Goal: Transaction & Acquisition: Download file/media

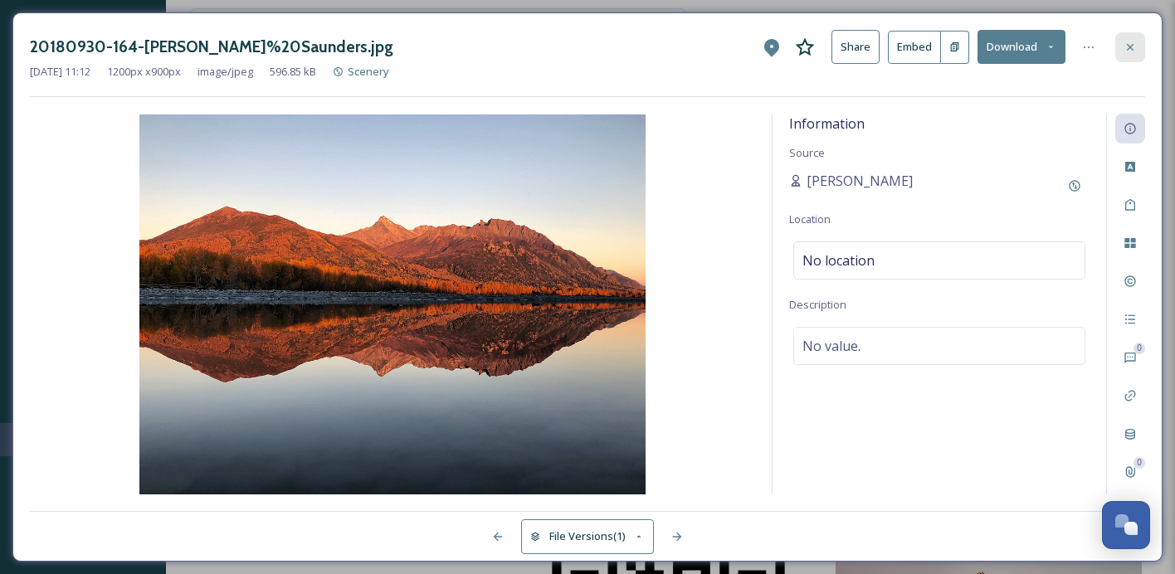
scroll to position [7407, 0]
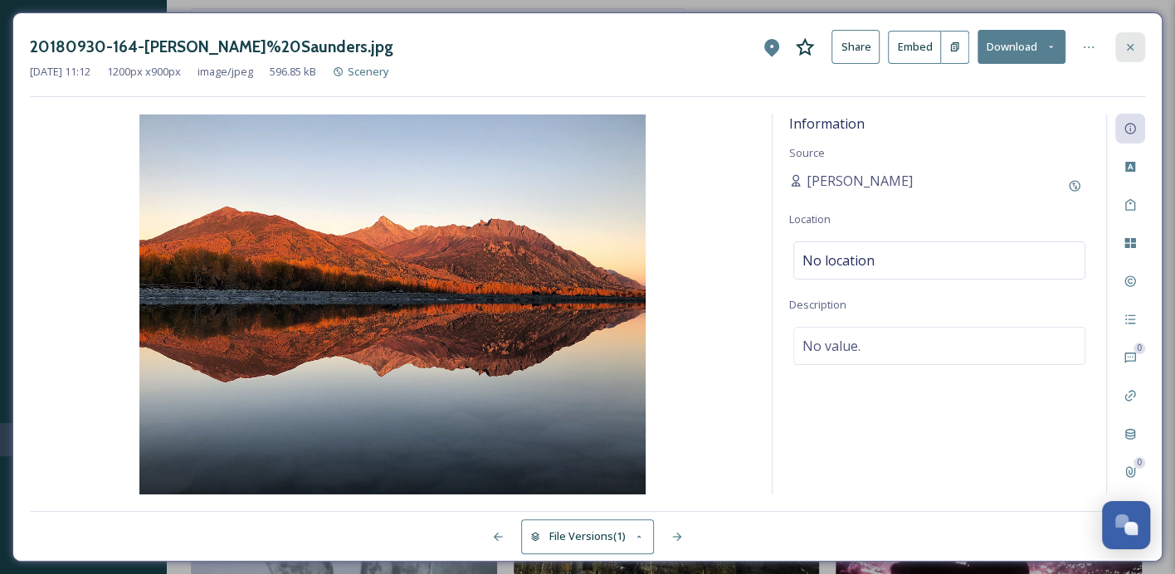
click at [1130, 41] on icon at bounding box center [1130, 47] width 13 height 13
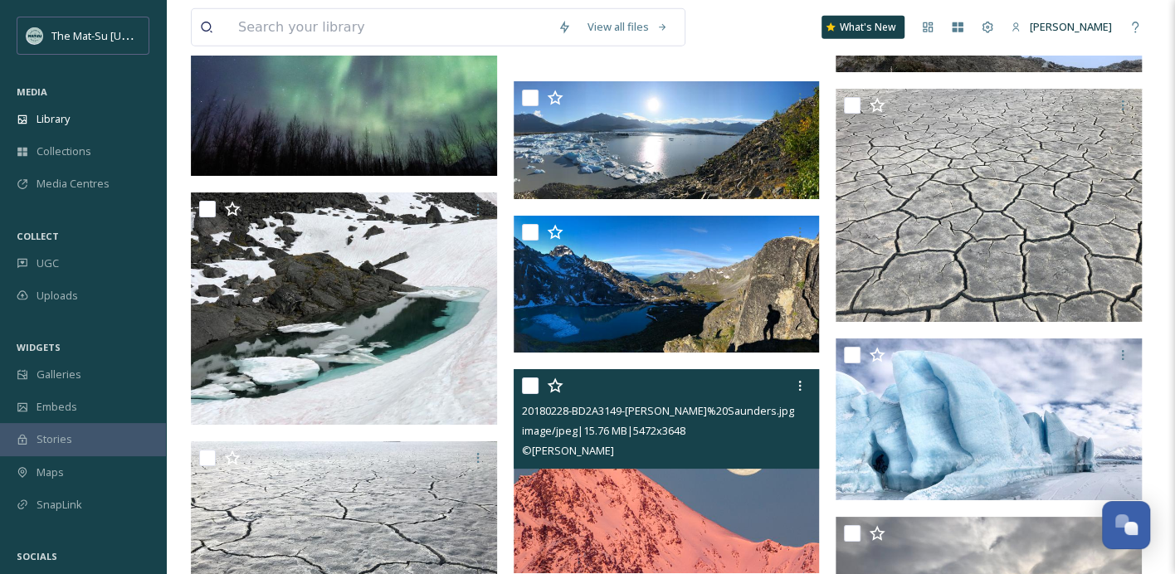
scroll to position [6782, 0]
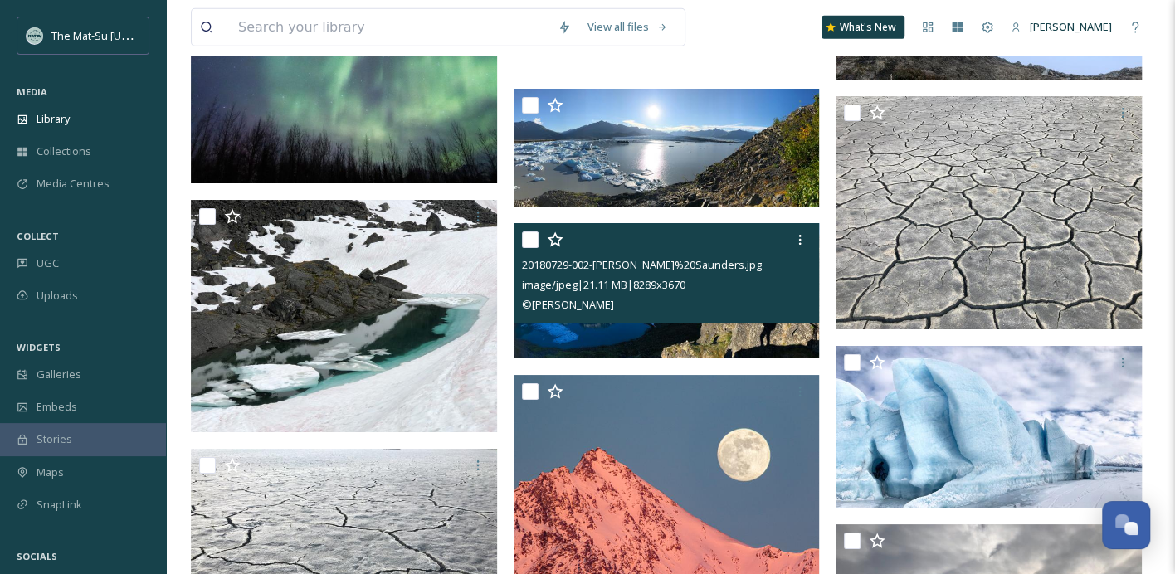
click at [764, 336] on img at bounding box center [667, 290] width 306 height 135
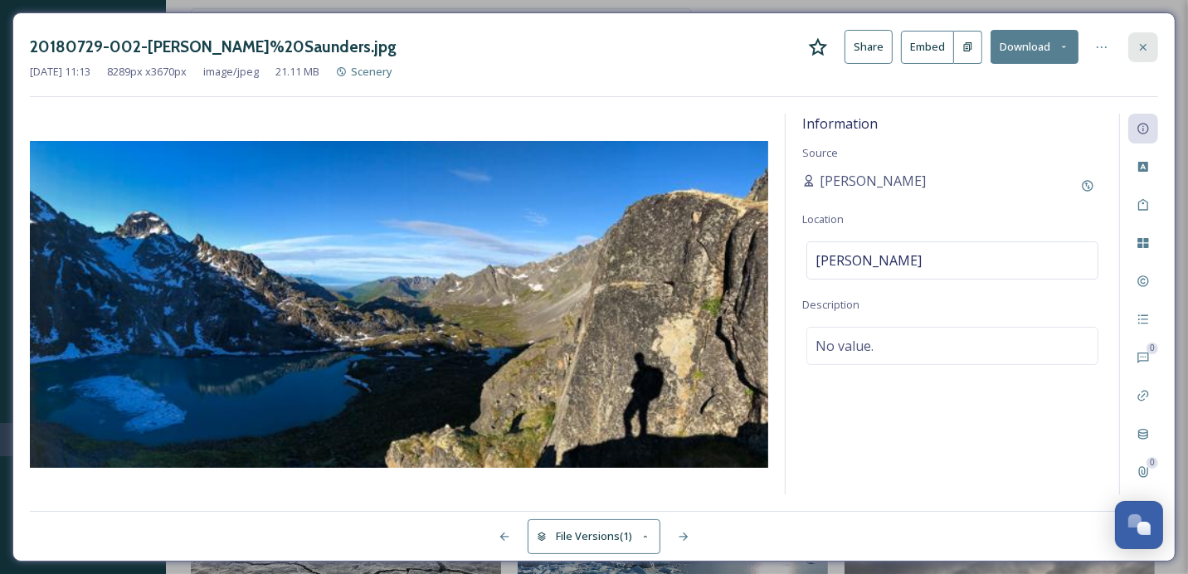
click at [1146, 45] on icon at bounding box center [1143, 46] width 7 height 7
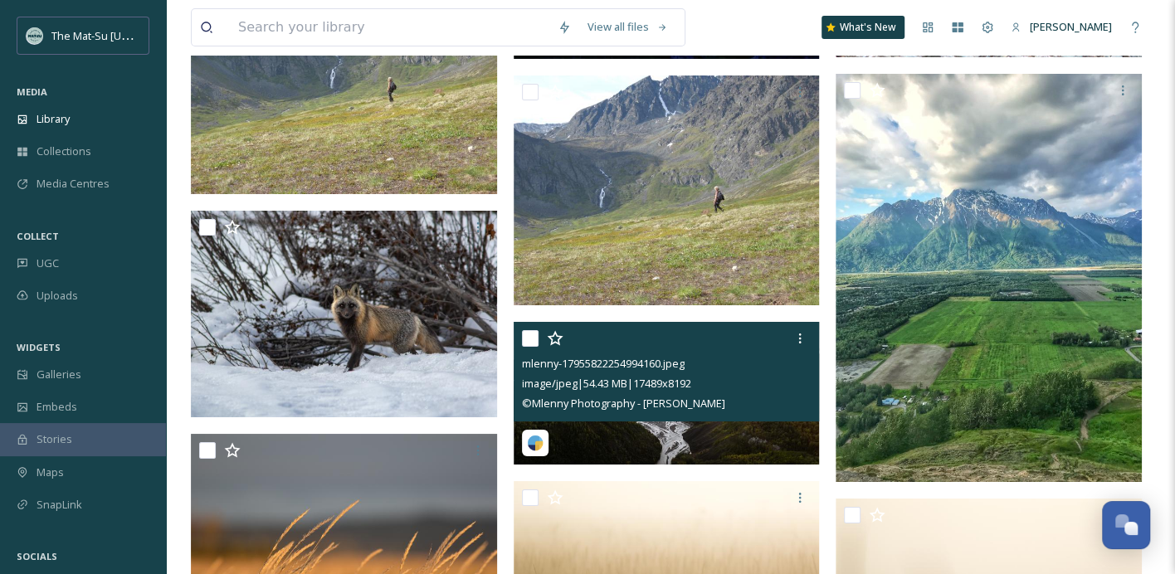
scroll to position [4006, 0]
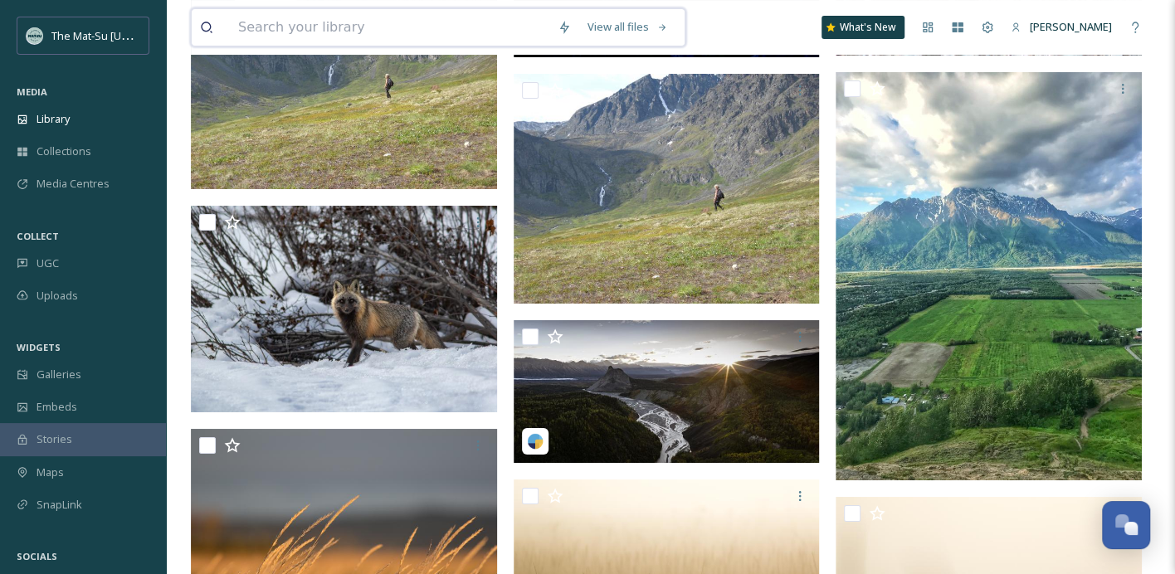
click at [364, 33] on input at bounding box center [390, 27] width 320 height 37
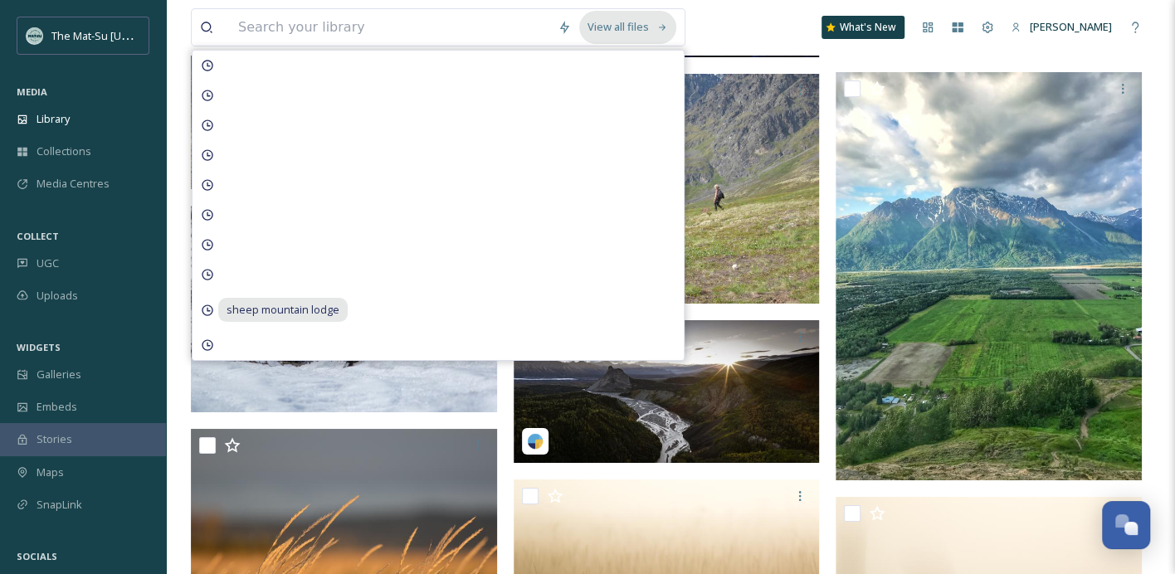
click at [633, 32] on div "View all files" at bounding box center [627, 27] width 97 height 32
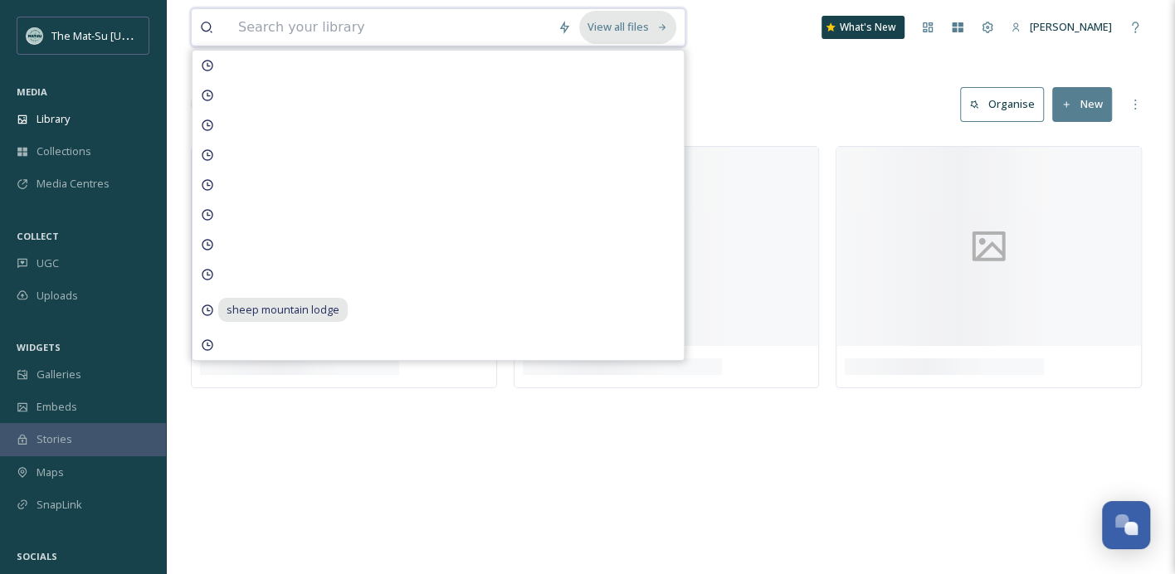
scroll to position [0, 0]
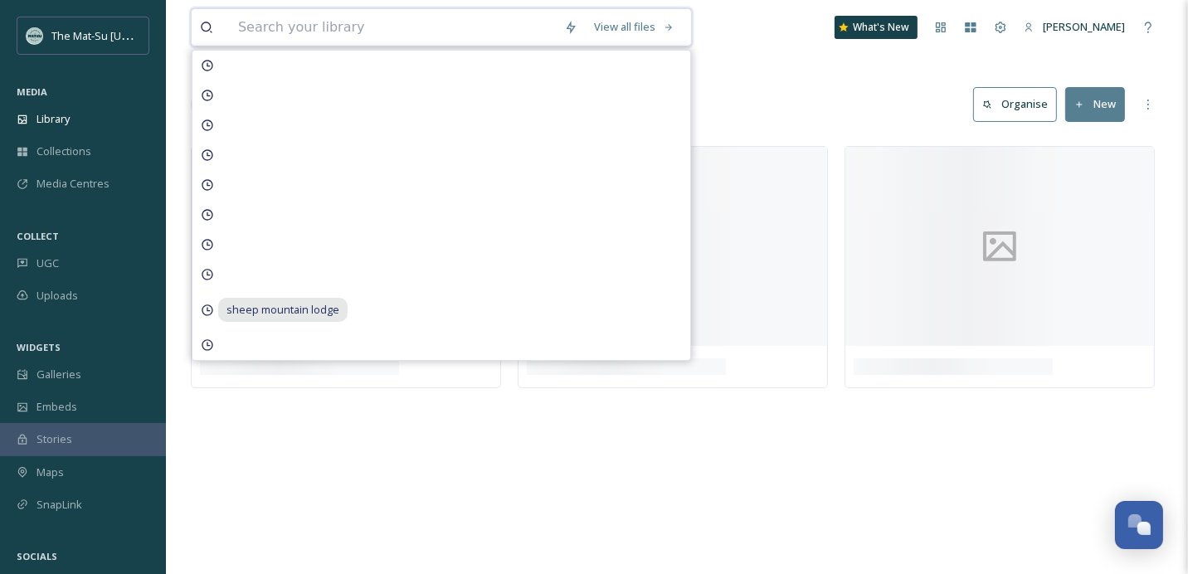
click at [388, 36] on input at bounding box center [393, 27] width 326 height 37
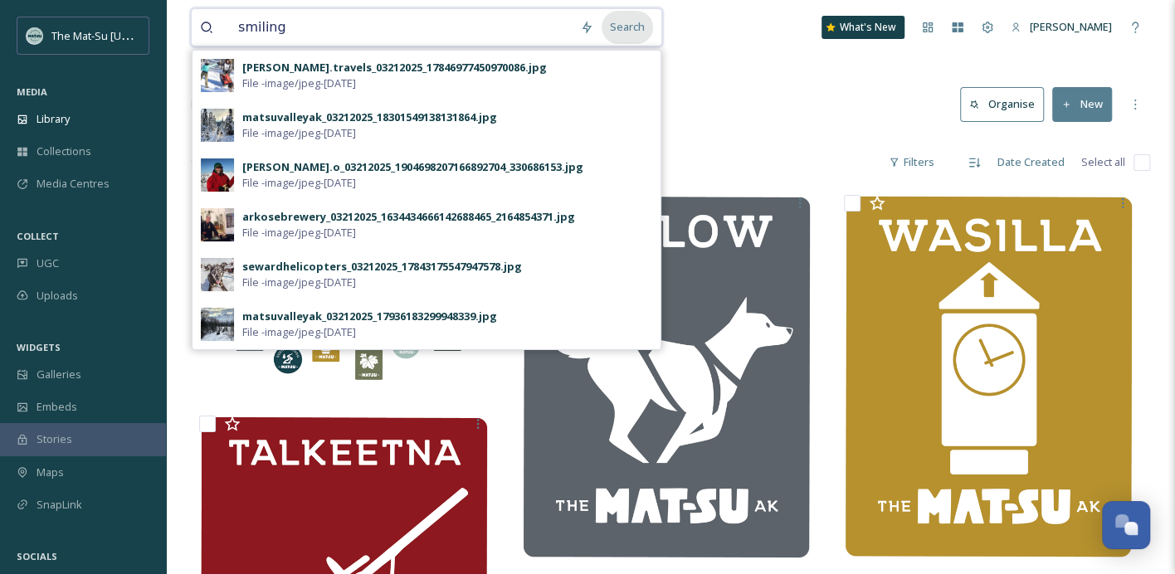
type input "smiling"
click at [641, 29] on div "Search" at bounding box center [627, 27] width 51 height 32
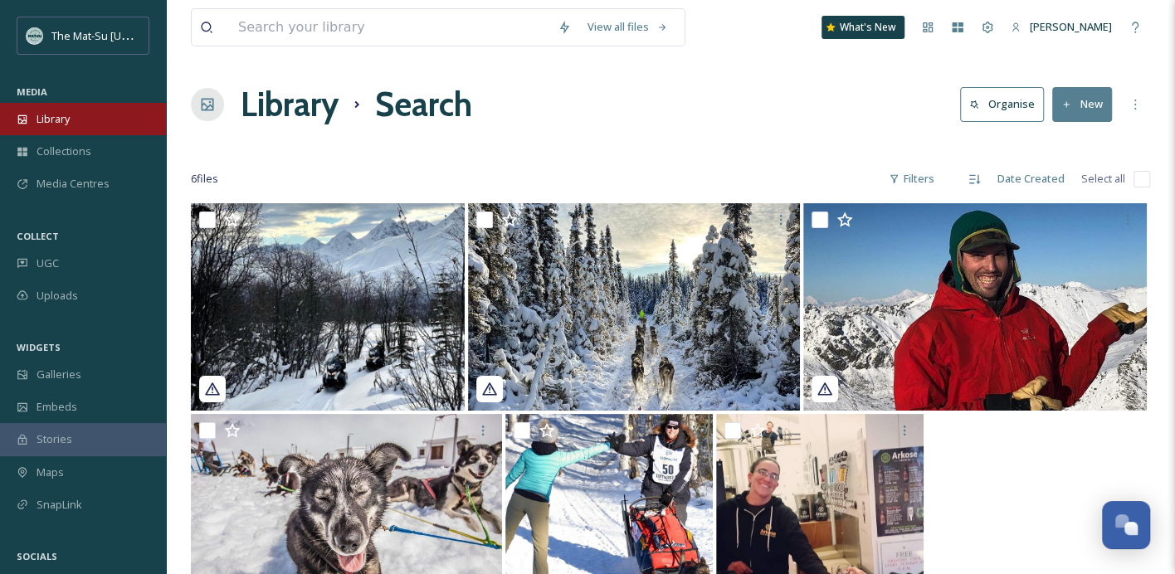
click at [59, 115] on span "Library" at bounding box center [53, 119] width 33 height 16
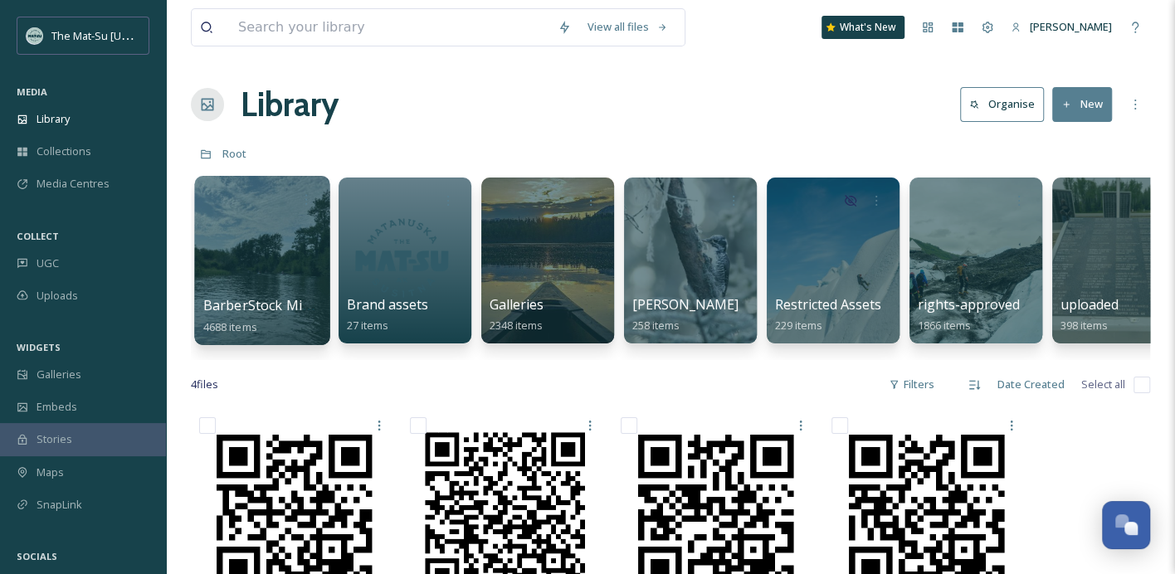
click at [273, 245] on div at bounding box center [261, 260] width 135 height 169
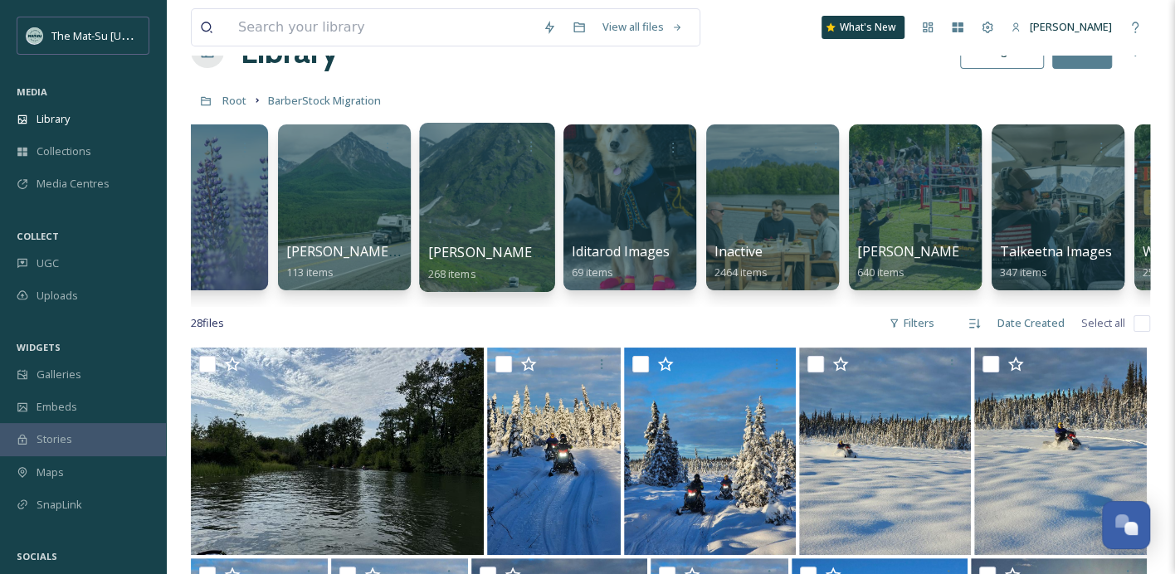
scroll to position [0, 634]
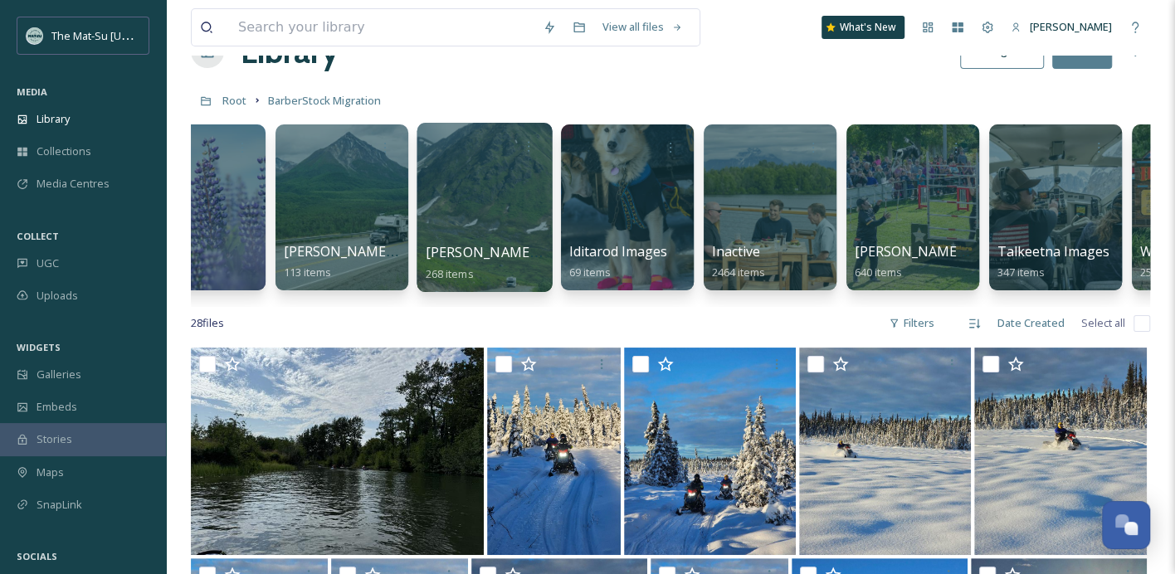
click at [500, 188] on div at bounding box center [484, 207] width 135 height 169
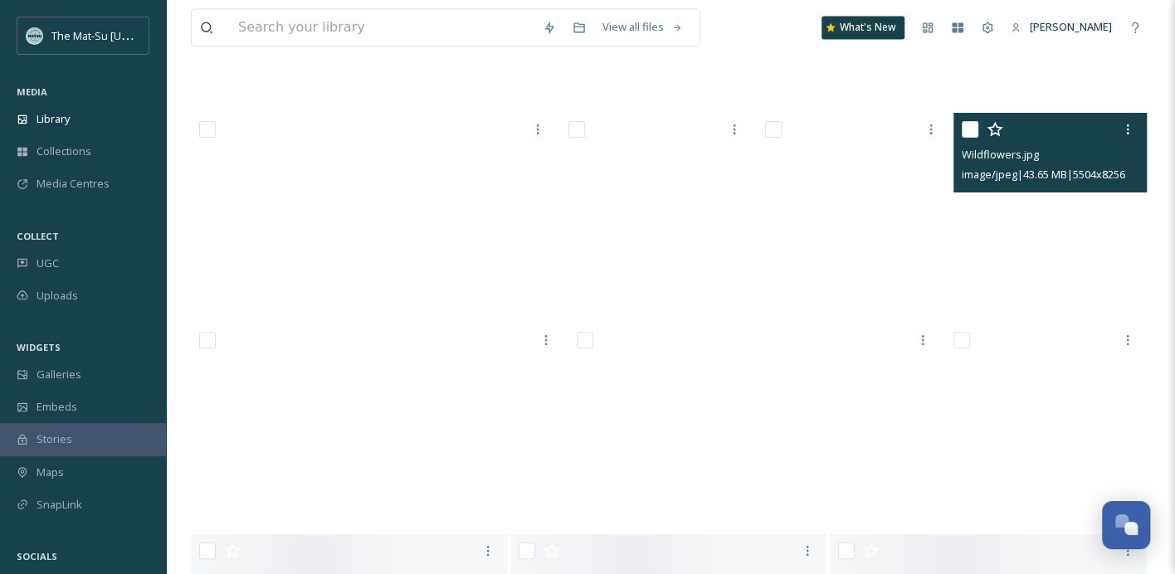
scroll to position [9398, 0]
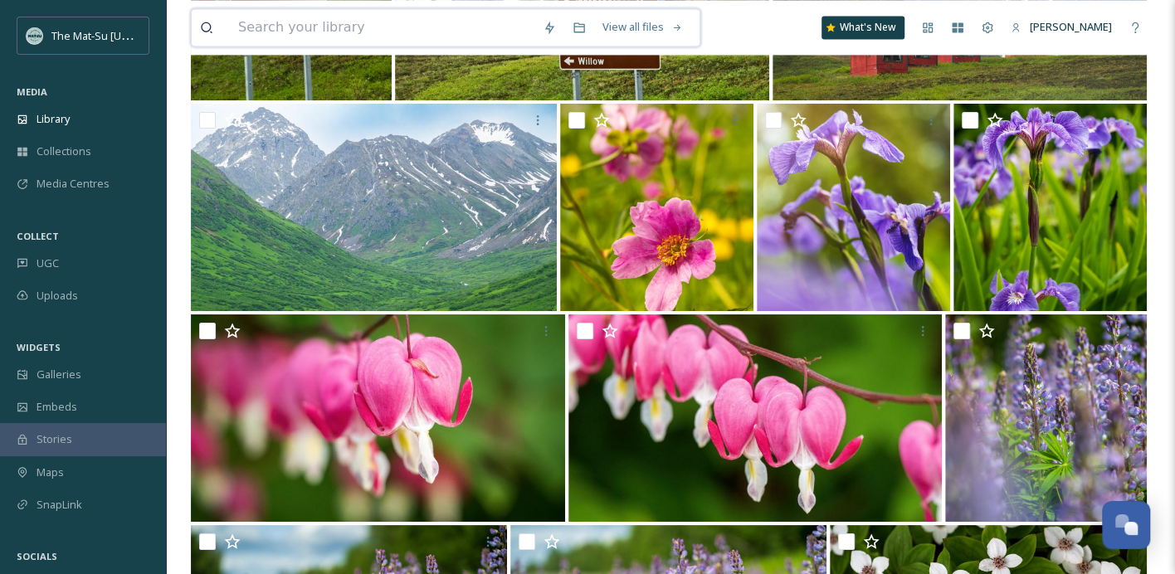
click at [379, 20] on input at bounding box center [382, 27] width 305 height 37
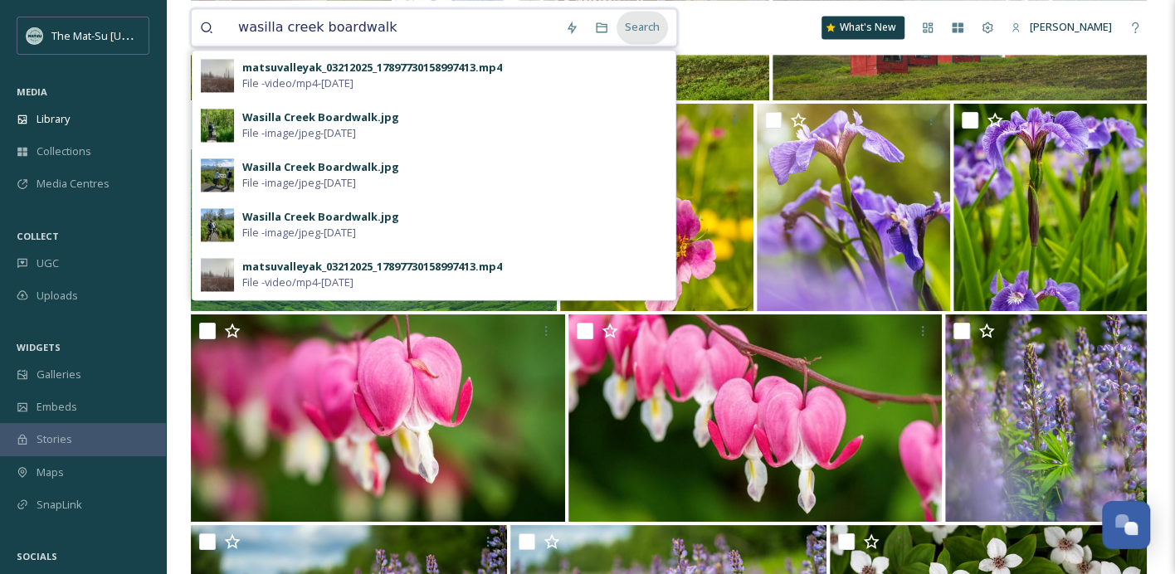
type input "wasilla creek boardwalk"
click at [661, 28] on div "Search" at bounding box center [642, 27] width 51 height 32
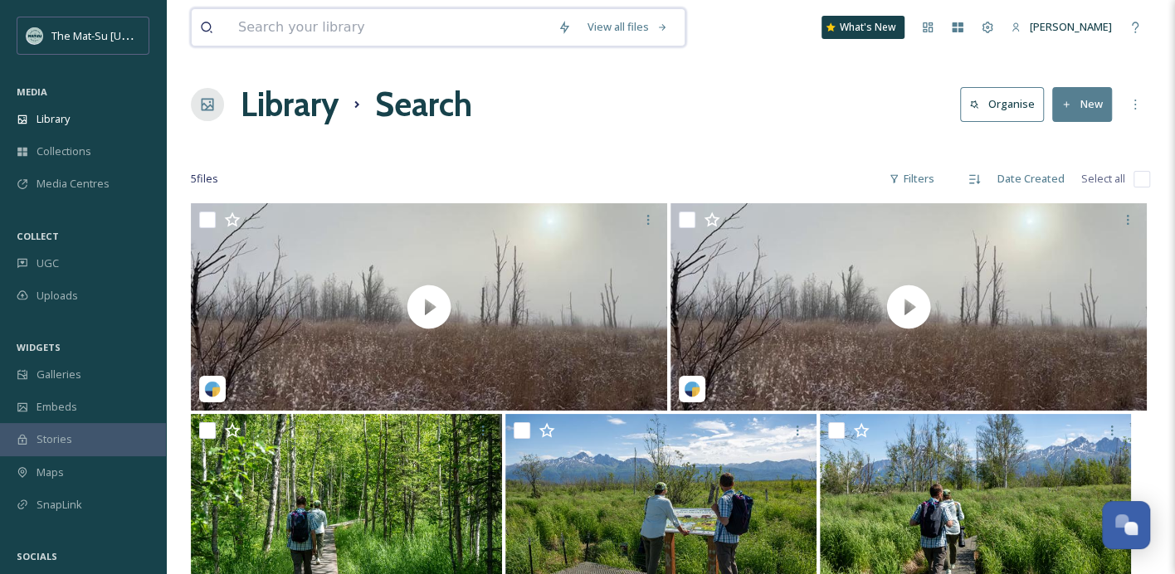
click at [371, 32] on input at bounding box center [390, 27] width 320 height 37
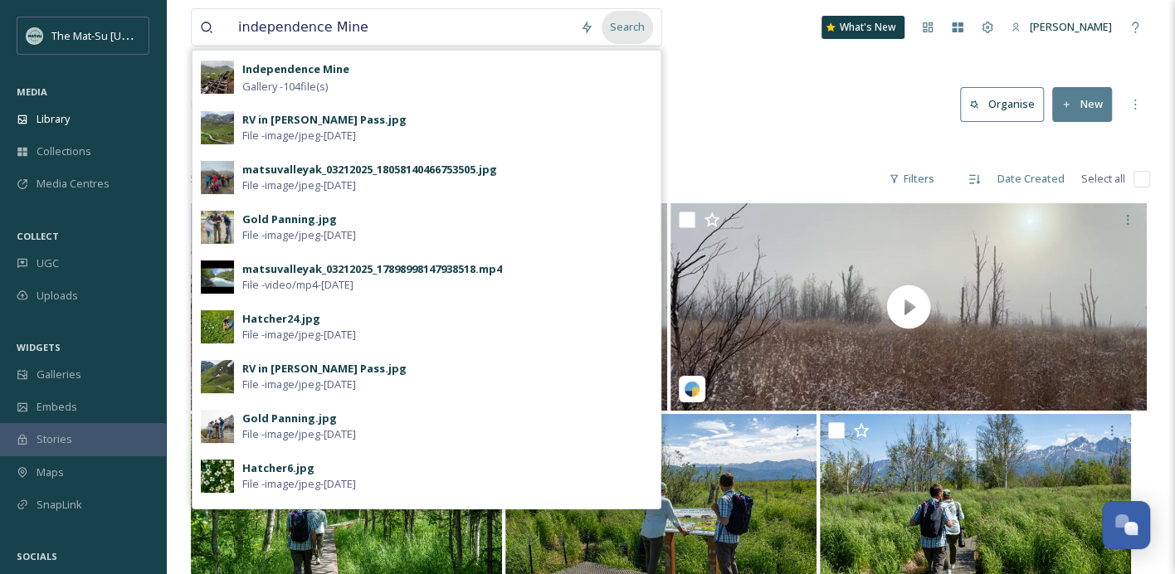
click at [646, 30] on div "Search" at bounding box center [627, 27] width 51 height 32
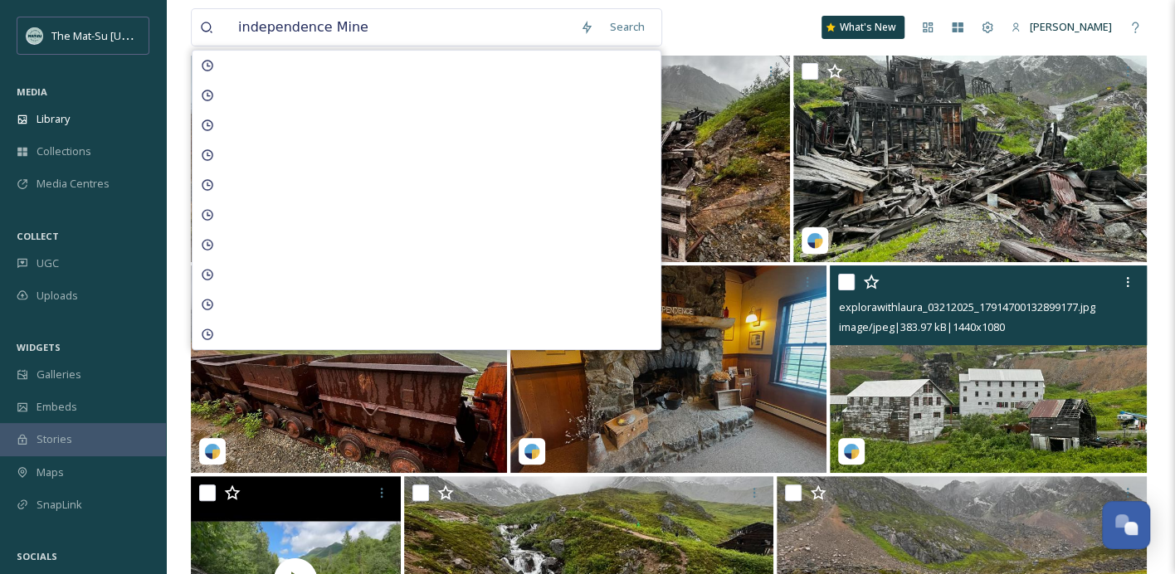
scroll to position [158, 0]
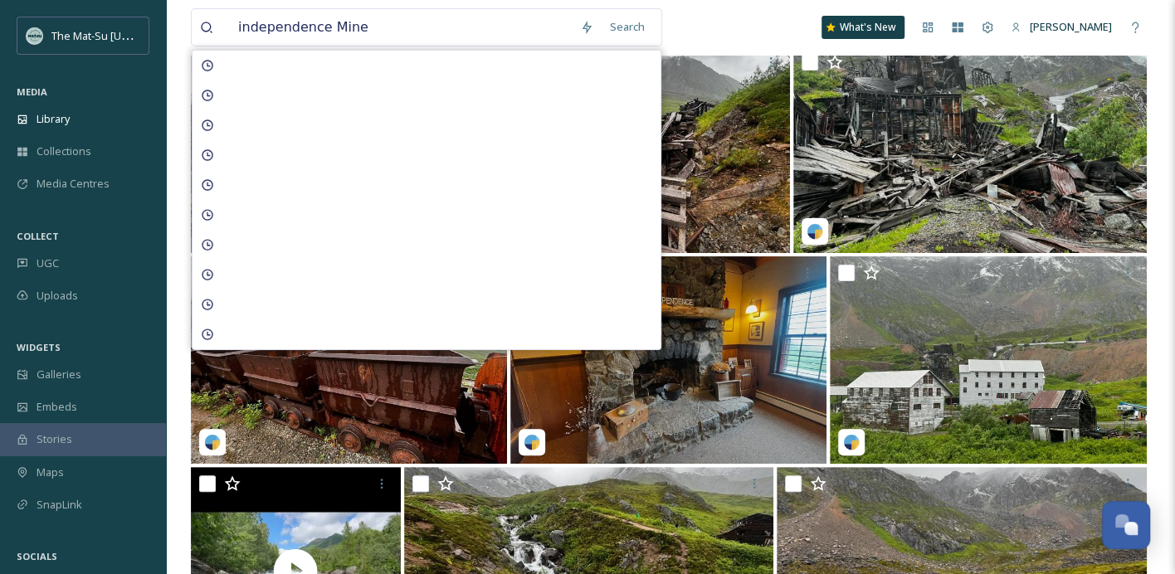
click at [739, 24] on div "independence Mine Search What's New [PERSON_NAME]" at bounding box center [670, 27] width 959 height 55
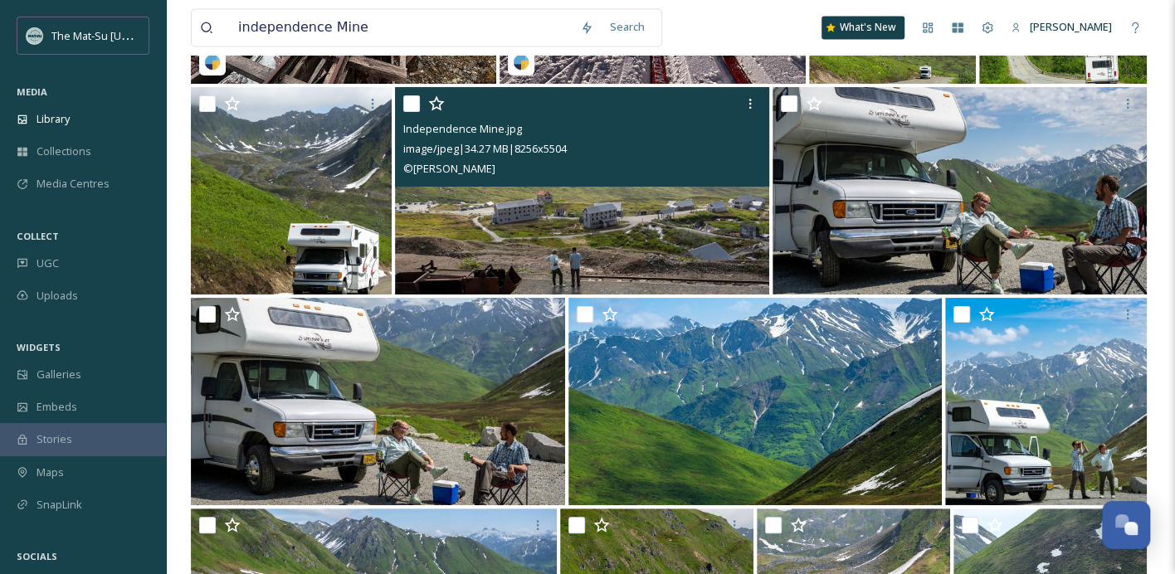
scroll to position [5388, 0]
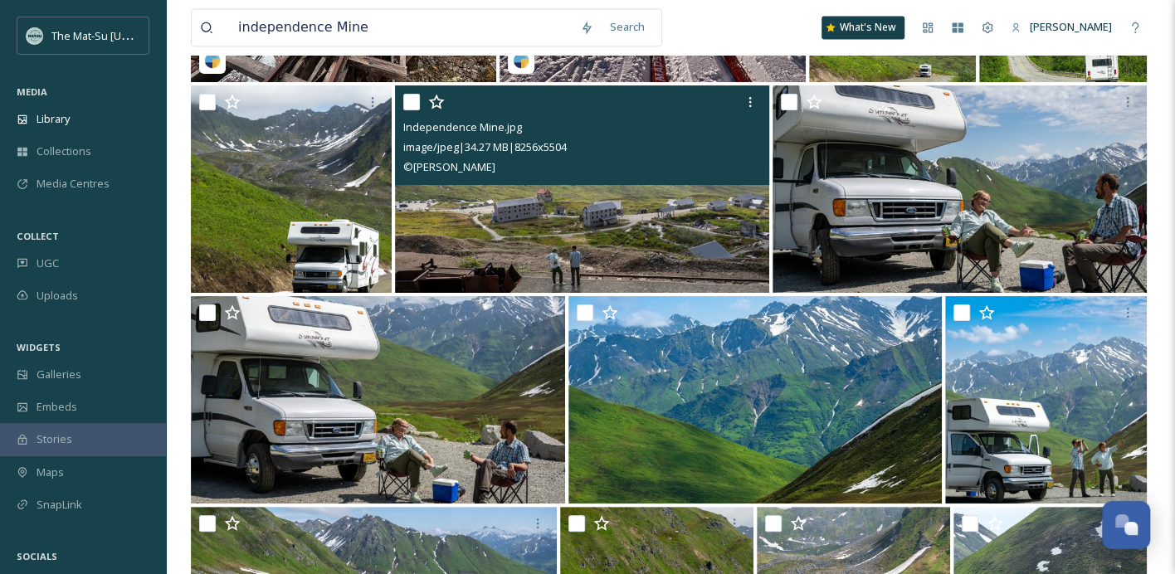
click at [675, 223] on img at bounding box center [582, 188] width 374 height 207
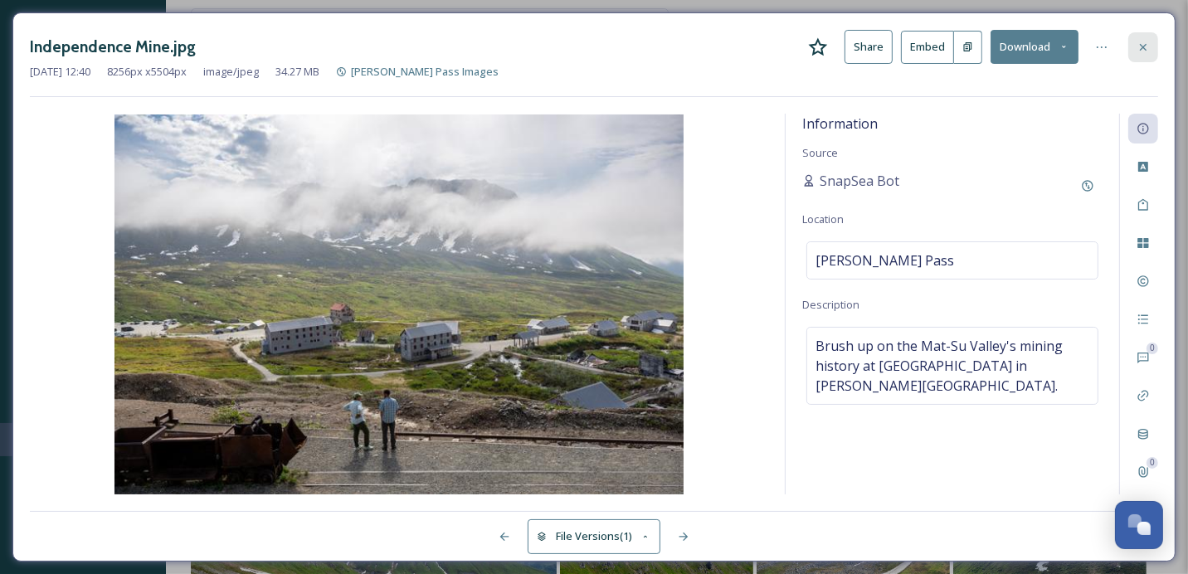
click at [1147, 41] on icon at bounding box center [1143, 47] width 13 height 13
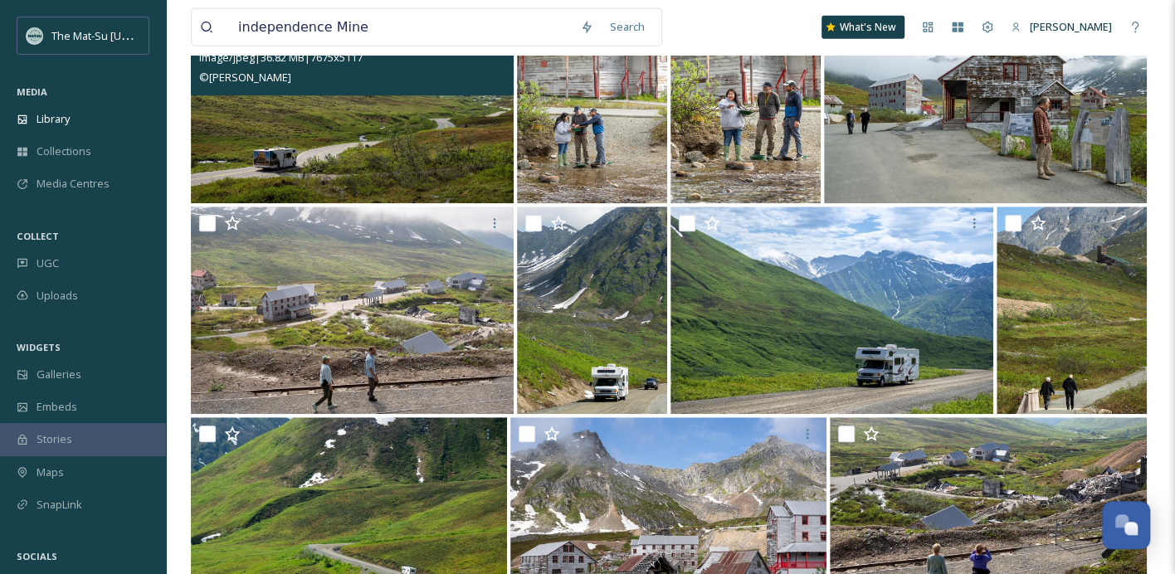
scroll to position [10316, 0]
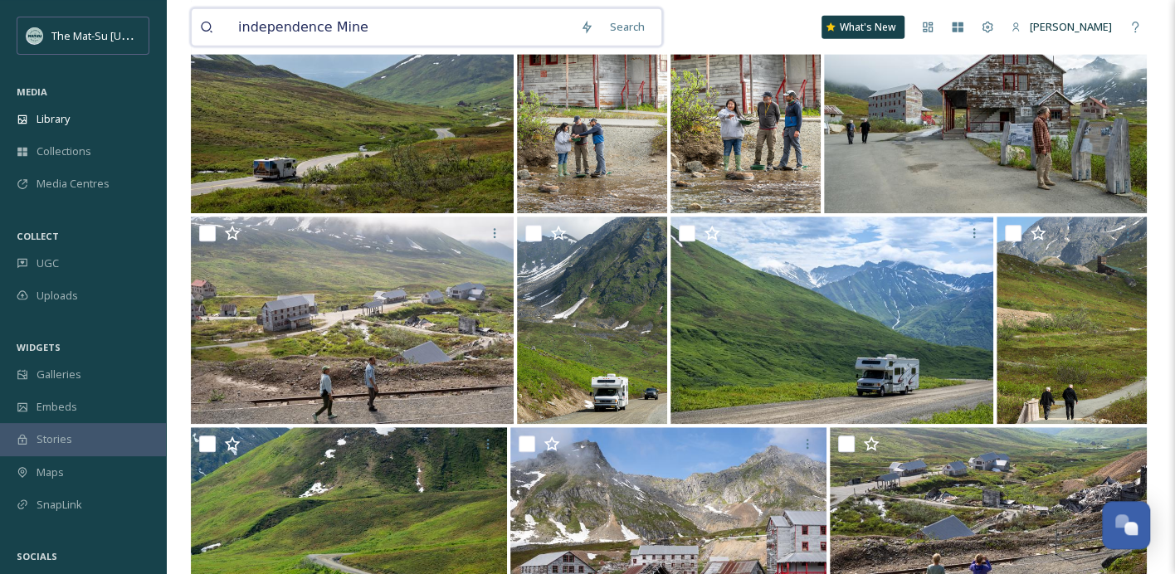
click at [460, 22] on input "independence Mine" at bounding box center [401, 27] width 342 height 37
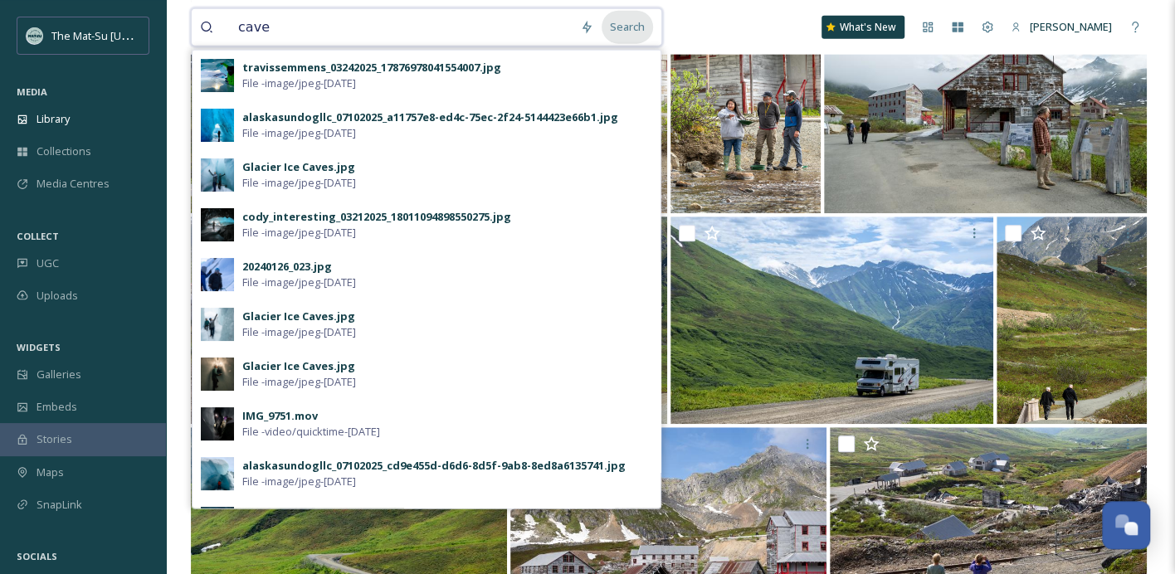
type input "cave"
click at [633, 27] on div "Search" at bounding box center [627, 27] width 51 height 32
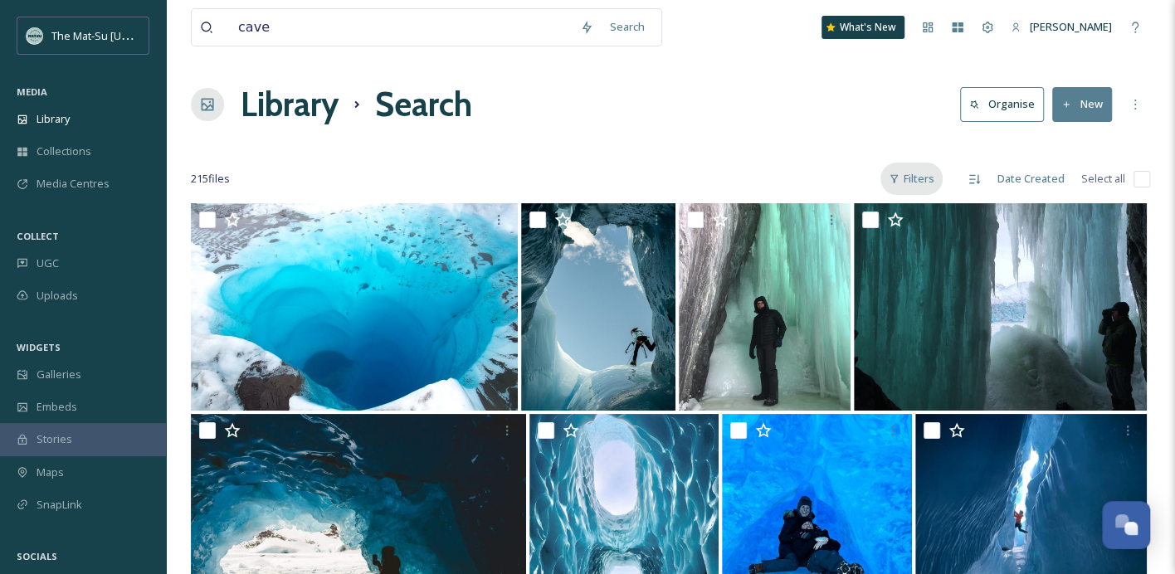
click at [915, 175] on div "Filters" at bounding box center [912, 179] width 62 height 32
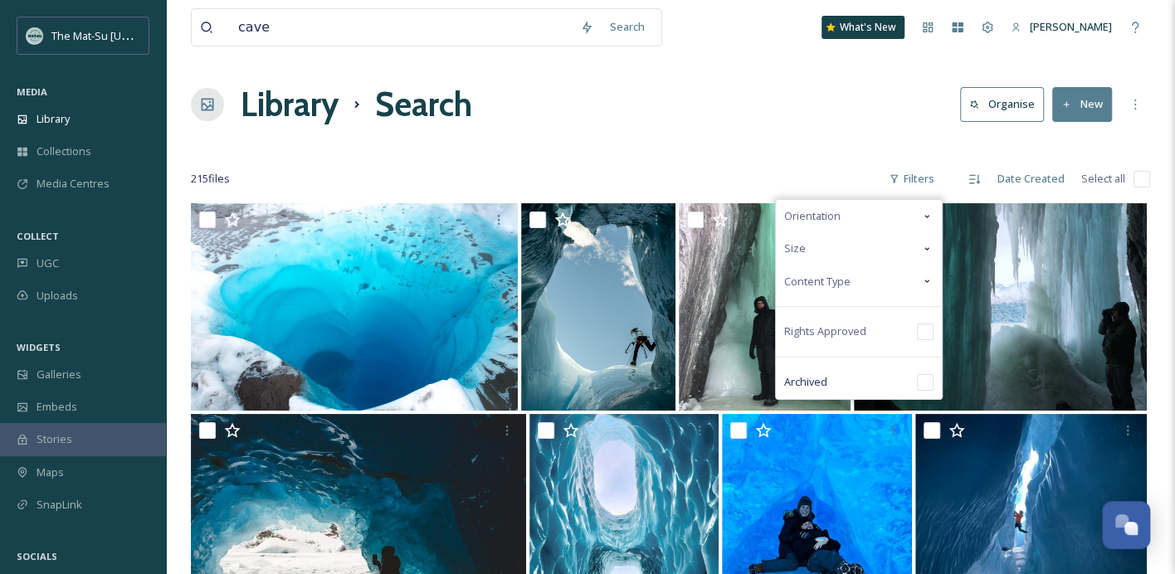
click at [930, 277] on icon at bounding box center [926, 281] width 13 height 13
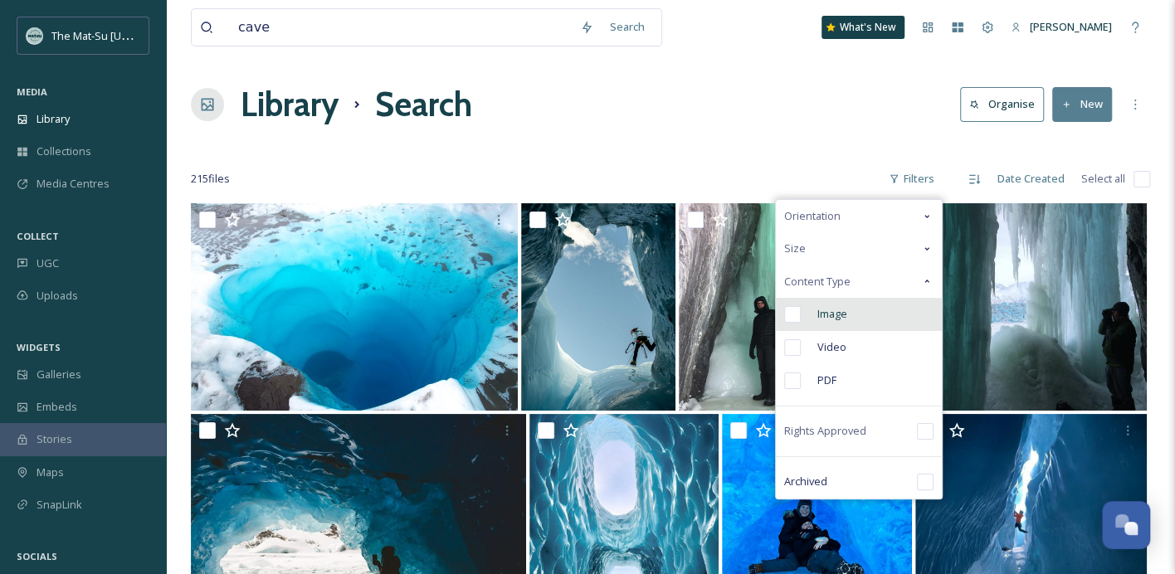
click at [799, 311] on input "checkbox" at bounding box center [792, 314] width 17 height 17
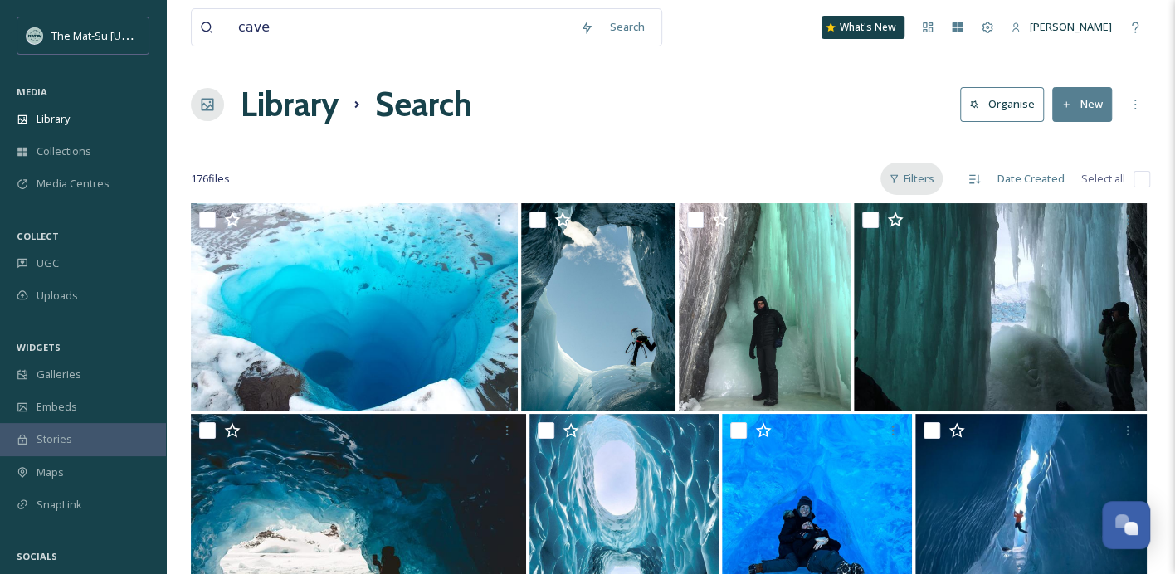
click at [930, 179] on div "Filters" at bounding box center [912, 179] width 62 height 32
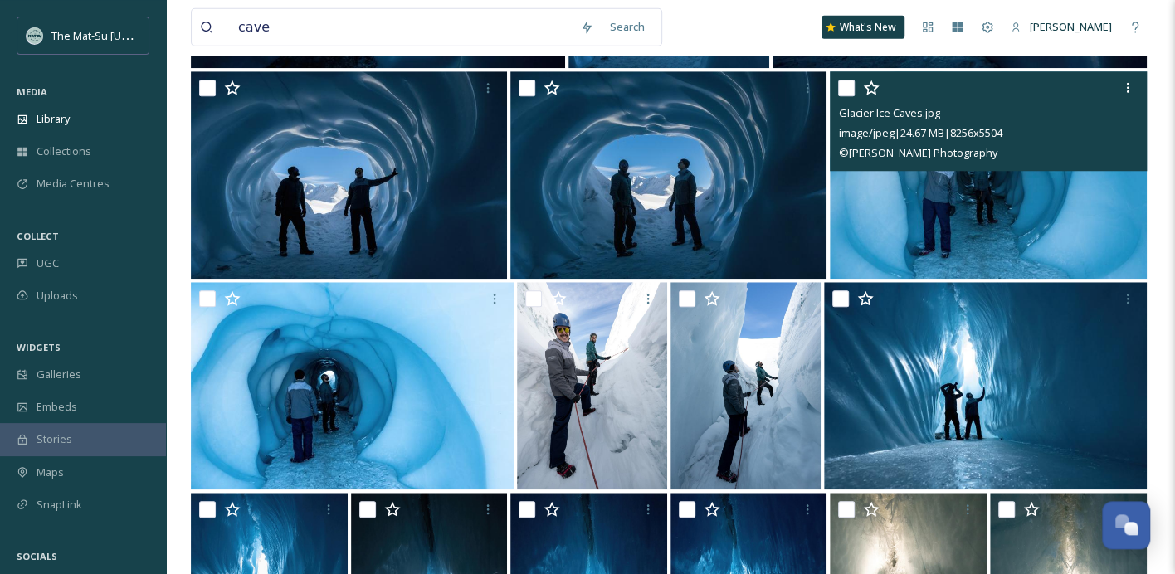
scroll to position [6942, 0]
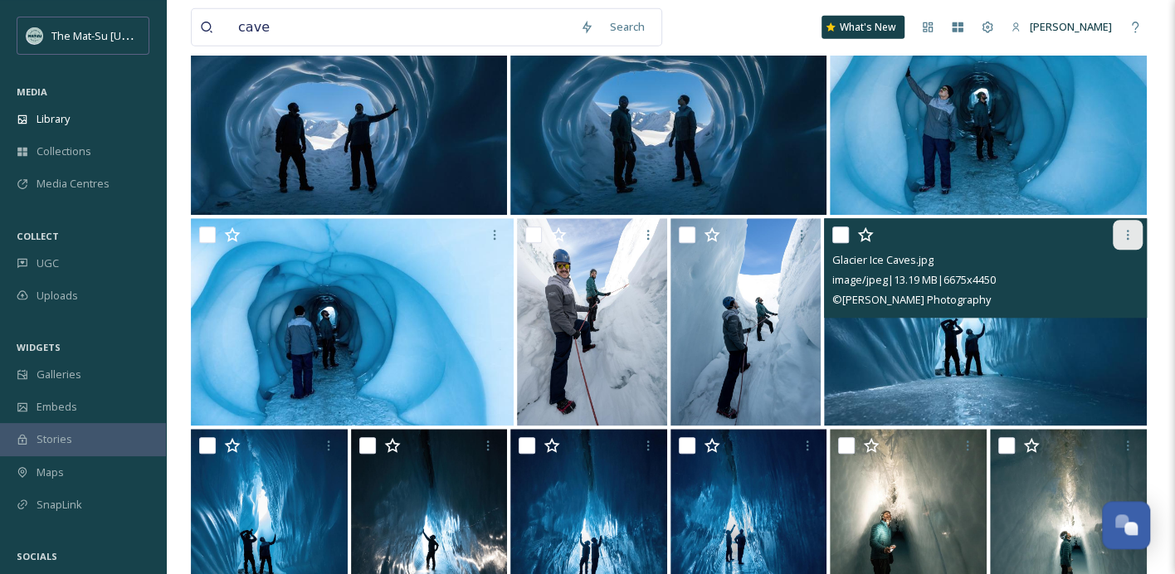
click at [1125, 237] on icon at bounding box center [1127, 234] width 13 height 13
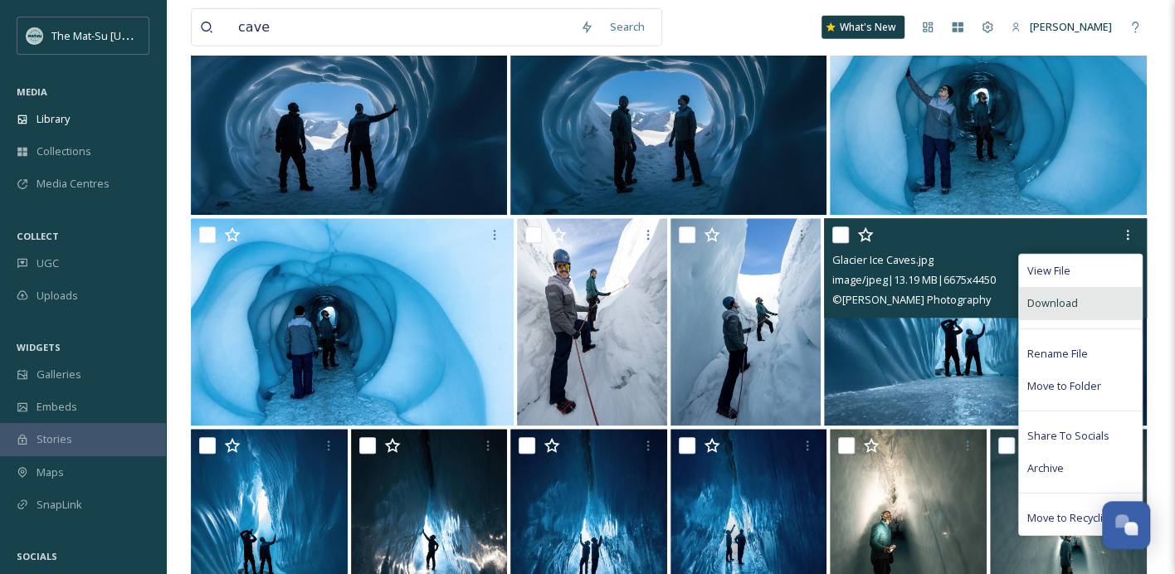
click at [1061, 305] on span "Download" at bounding box center [1052, 303] width 51 height 16
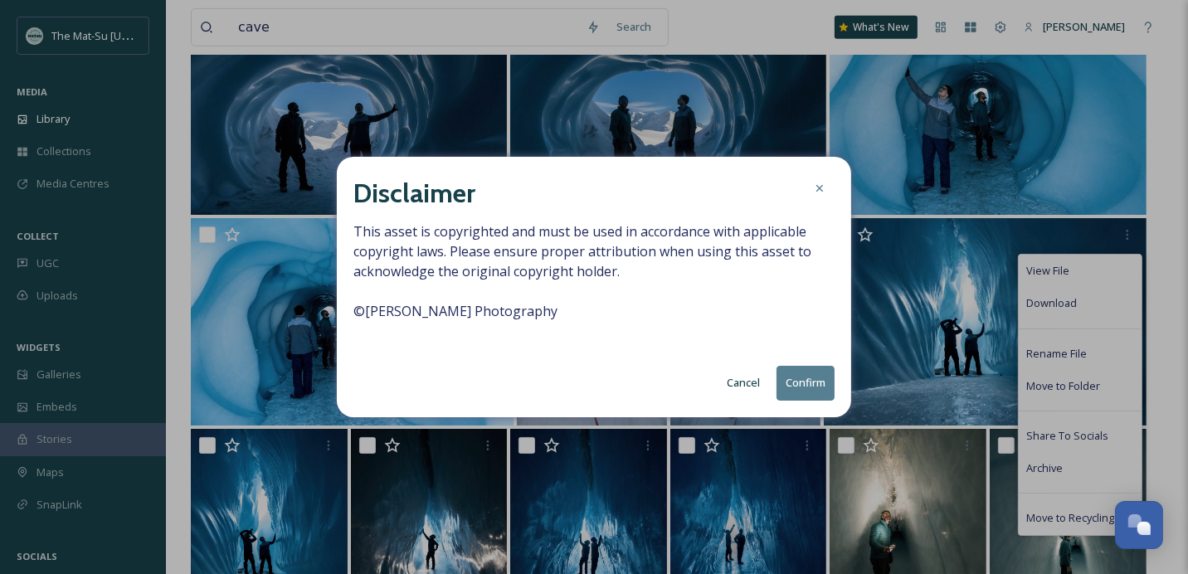
click at [806, 382] on button "Confirm" at bounding box center [806, 383] width 58 height 34
